Goal: Navigation & Orientation: Find specific page/section

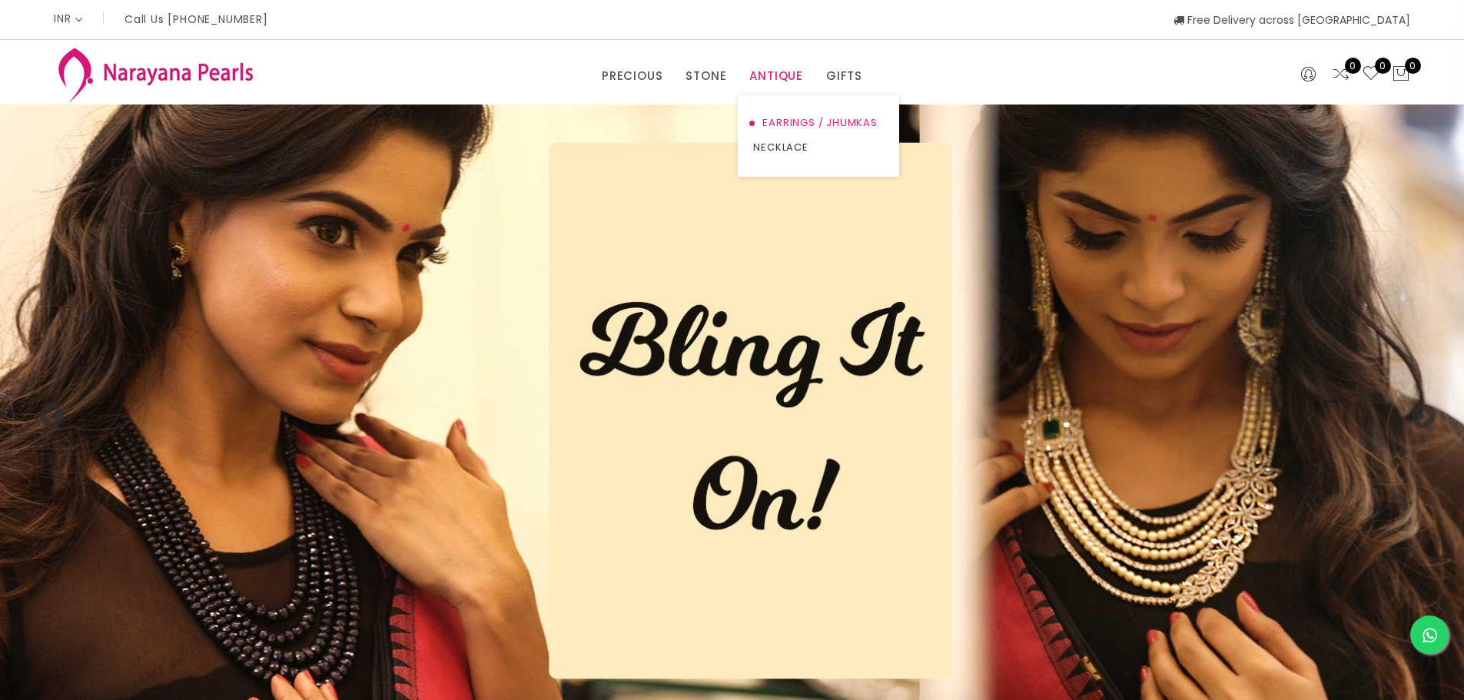
click at [778, 120] on link "EARRINGS / JHUMKAS" at bounding box center [818, 123] width 131 height 25
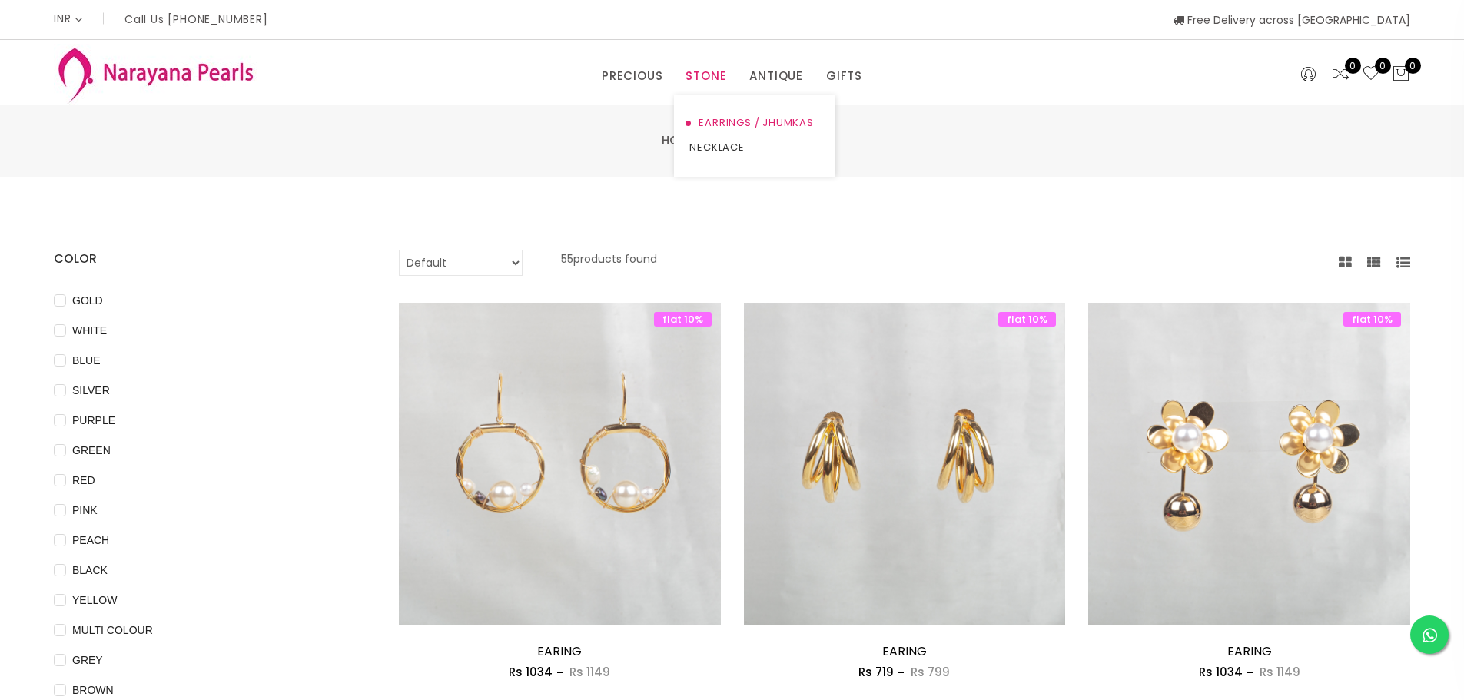
click at [715, 123] on link "EARRINGS / JHUMKAS" at bounding box center [754, 123] width 131 height 25
